Goal: Task Accomplishment & Management: Complete application form

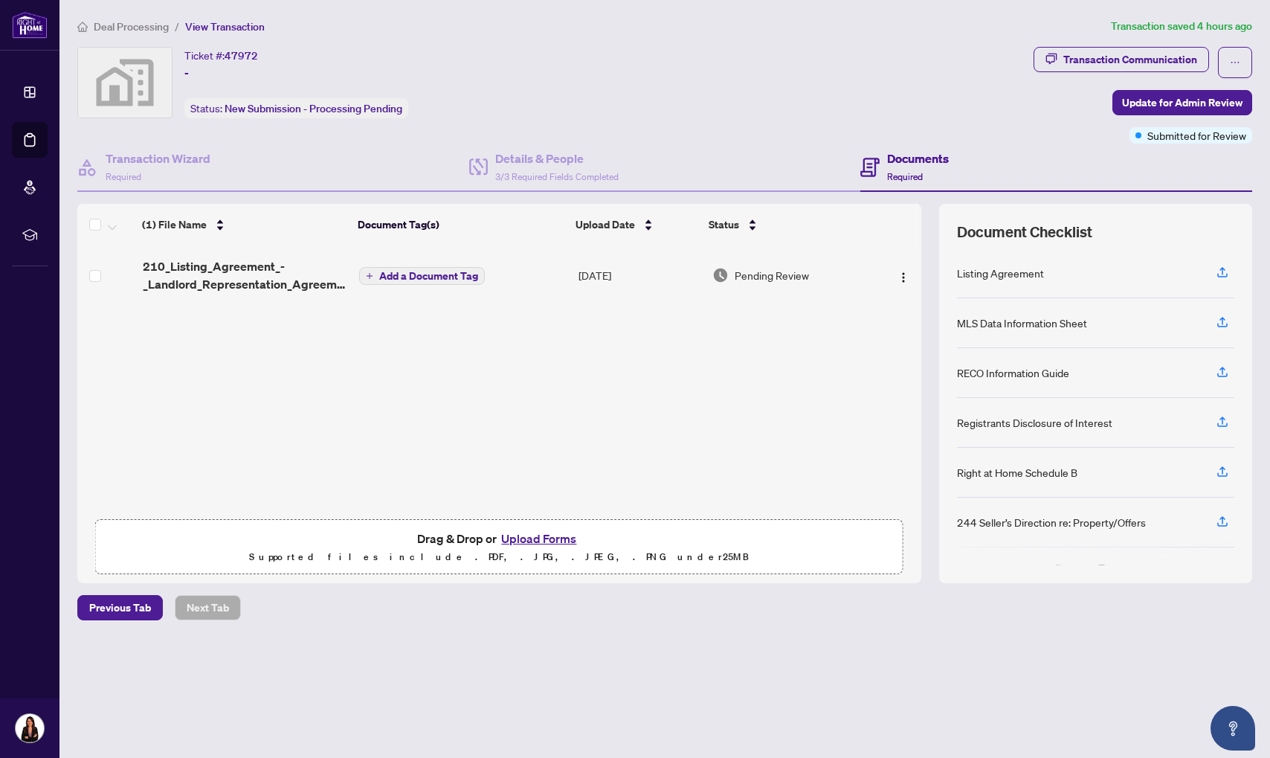
click at [547, 536] on button "Upload Forms" at bounding box center [539, 538] width 84 height 19
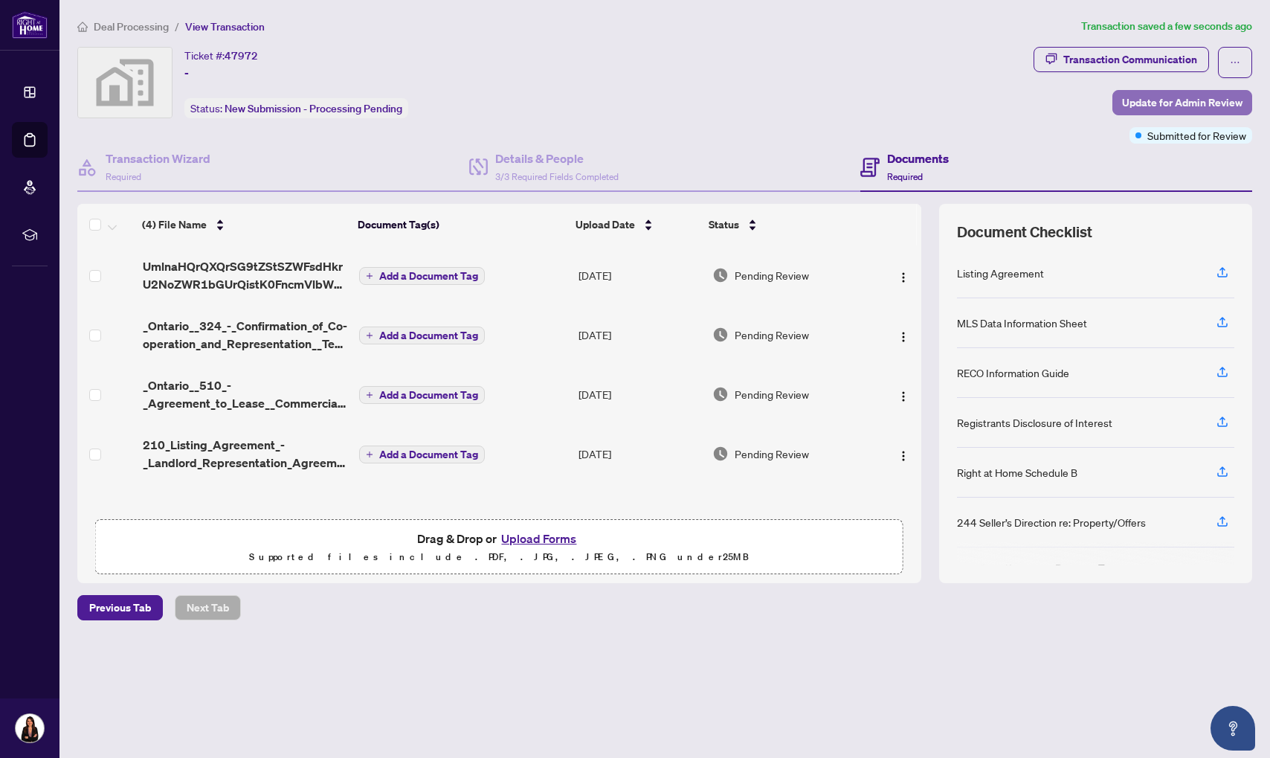
click at [1166, 106] on span "Update for Admin Review" at bounding box center [1182, 103] width 120 height 24
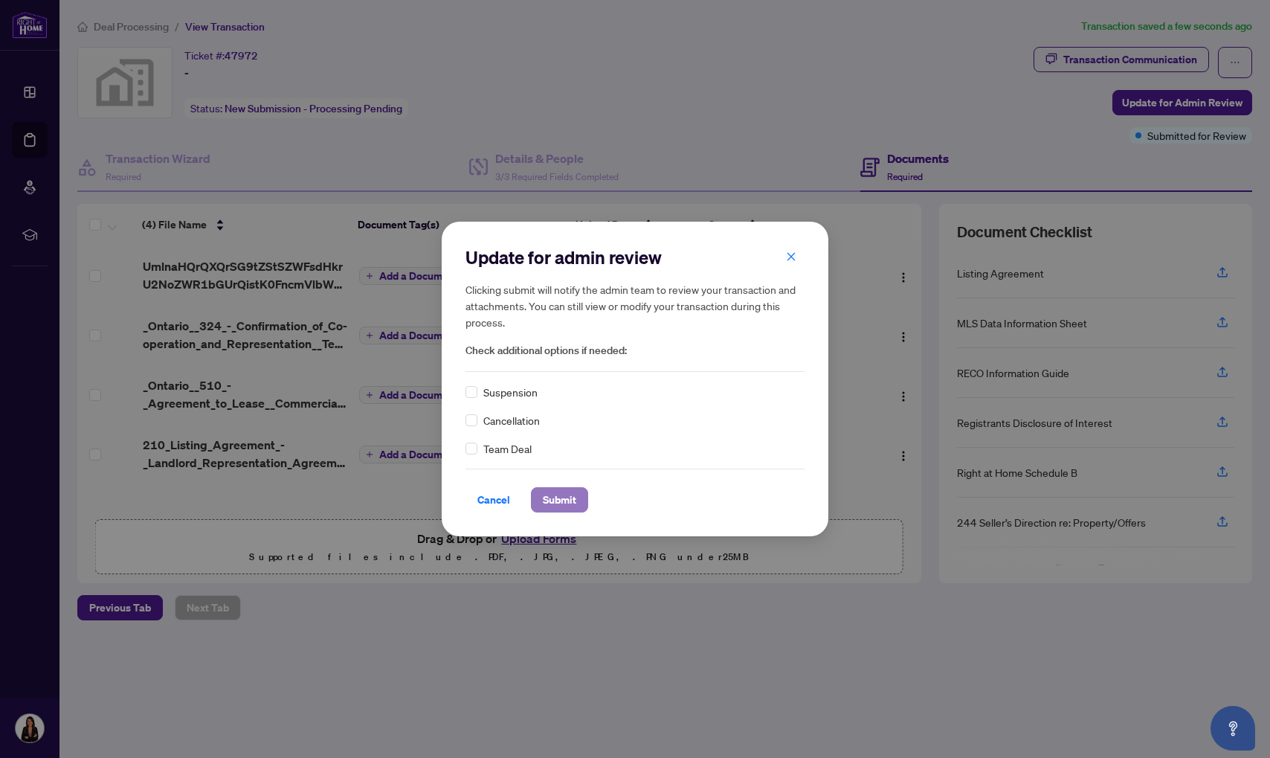
click at [553, 496] on span "Submit" at bounding box center [559, 500] width 33 height 24
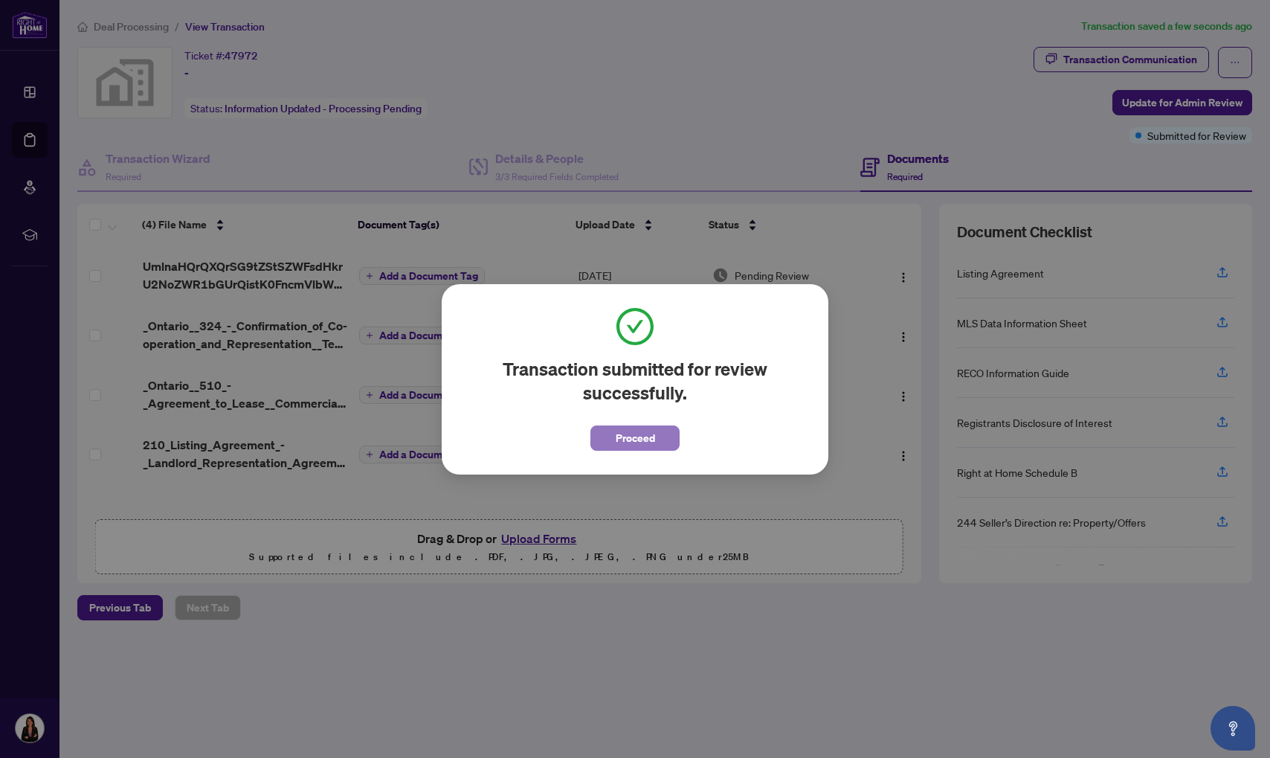
click at [630, 437] on span "Proceed" at bounding box center [635, 438] width 39 height 24
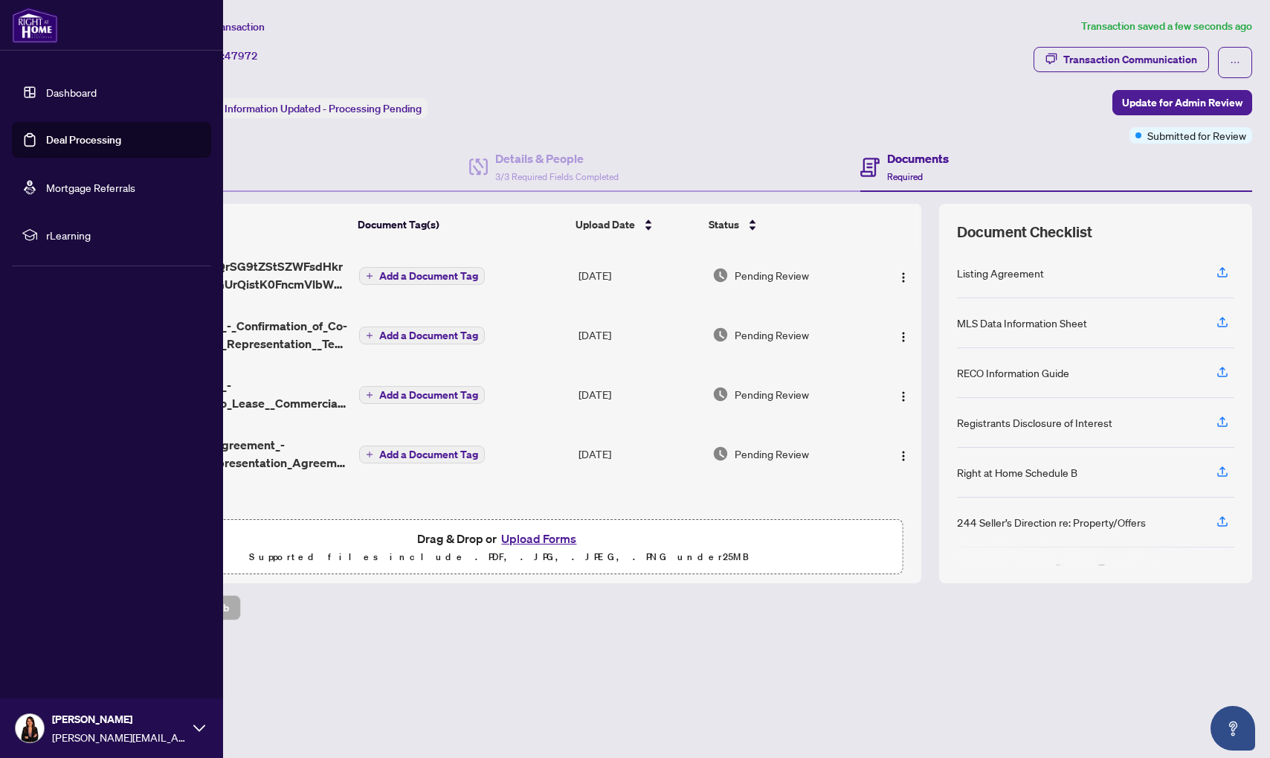
click at [46, 88] on link "Dashboard" at bounding box center [71, 92] width 51 height 13
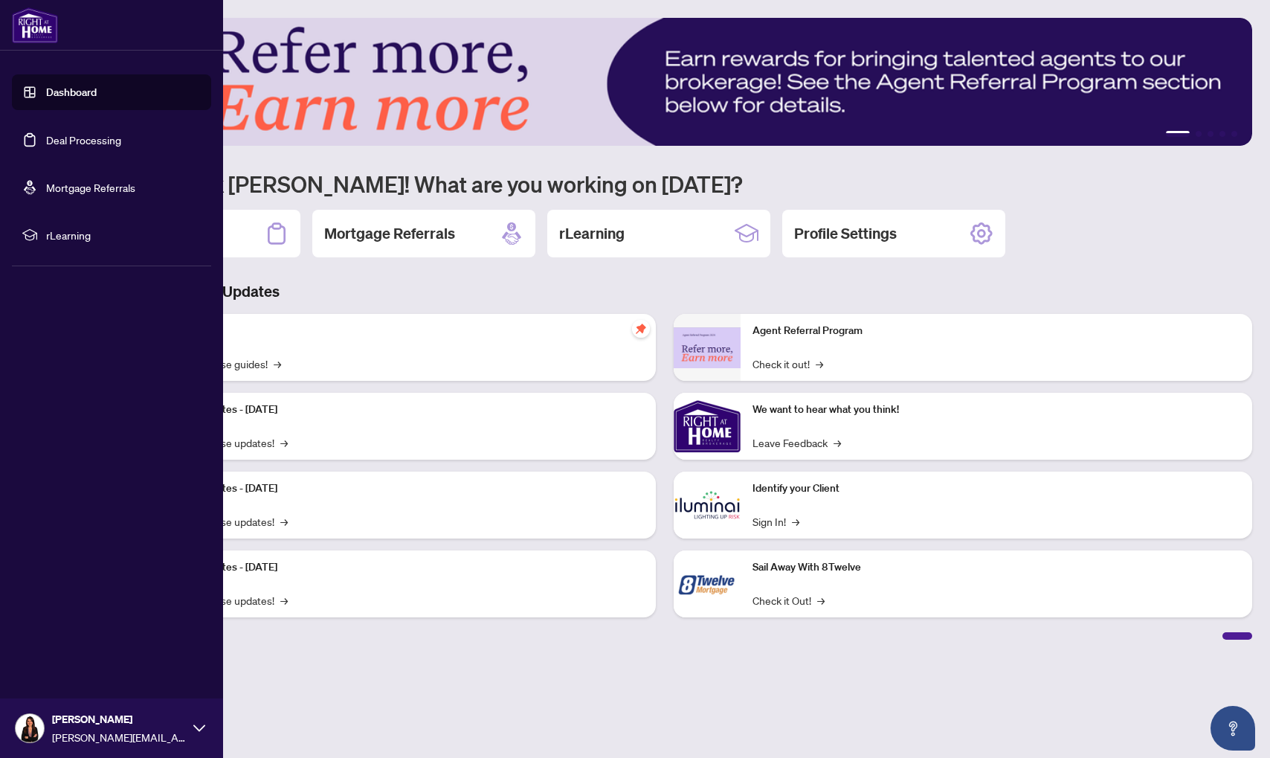
click at [63, 147] on link "Deal Processing" at bounding box center [83, 139] width 75 height 13
